Goal: Check status

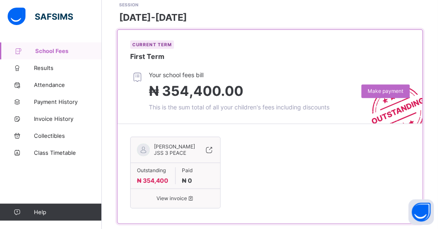
scroll to position [363, 0]
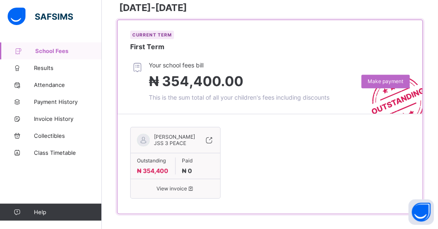
click at [186, 185] on span "View invoice" at bounding box center [175, 188] width 77 height 6
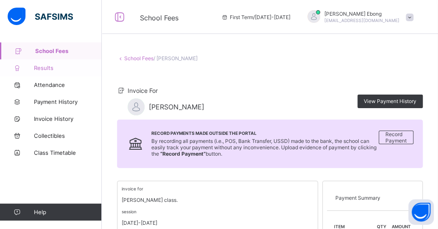
click at [59, 62] on link "Results" at bounding box center [51, 67] width 102 height 17
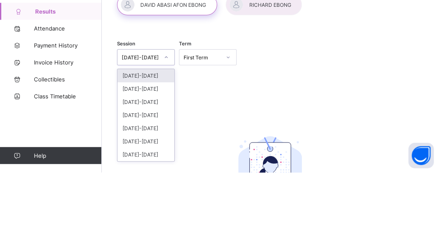
scroll to position [5, 0]
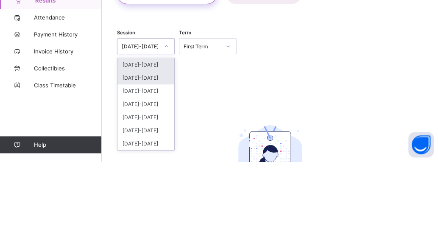
click at [135, 143] on div "[DATE]-[DATE]" at bounding box center [145, 145] width 57 height 13
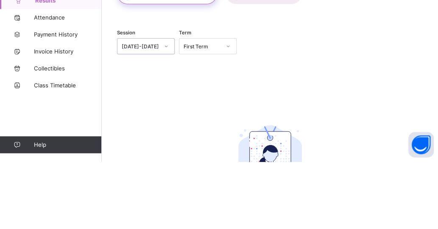
click at [143, 135] on div "Session option [DATE]-[DATE], selected. 0 results available. Select is focused …" at bounding box center [270, 115] width 306 height 52
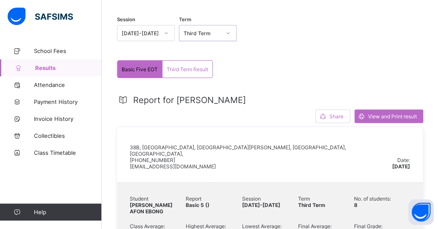
scroll to position [65, 0]
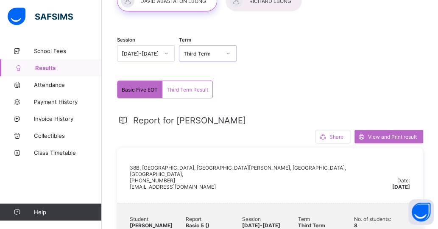
click at [165, 92] on div "Third Term Result" at bounding box center [187, 89] width 50 height 17
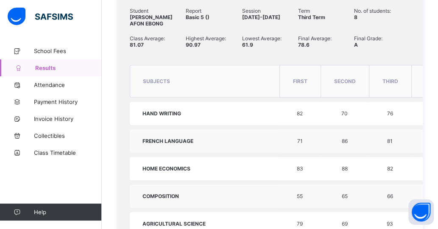
scroll to position [271, 0]
